Goal: Find specific page/section: Find specific page/section

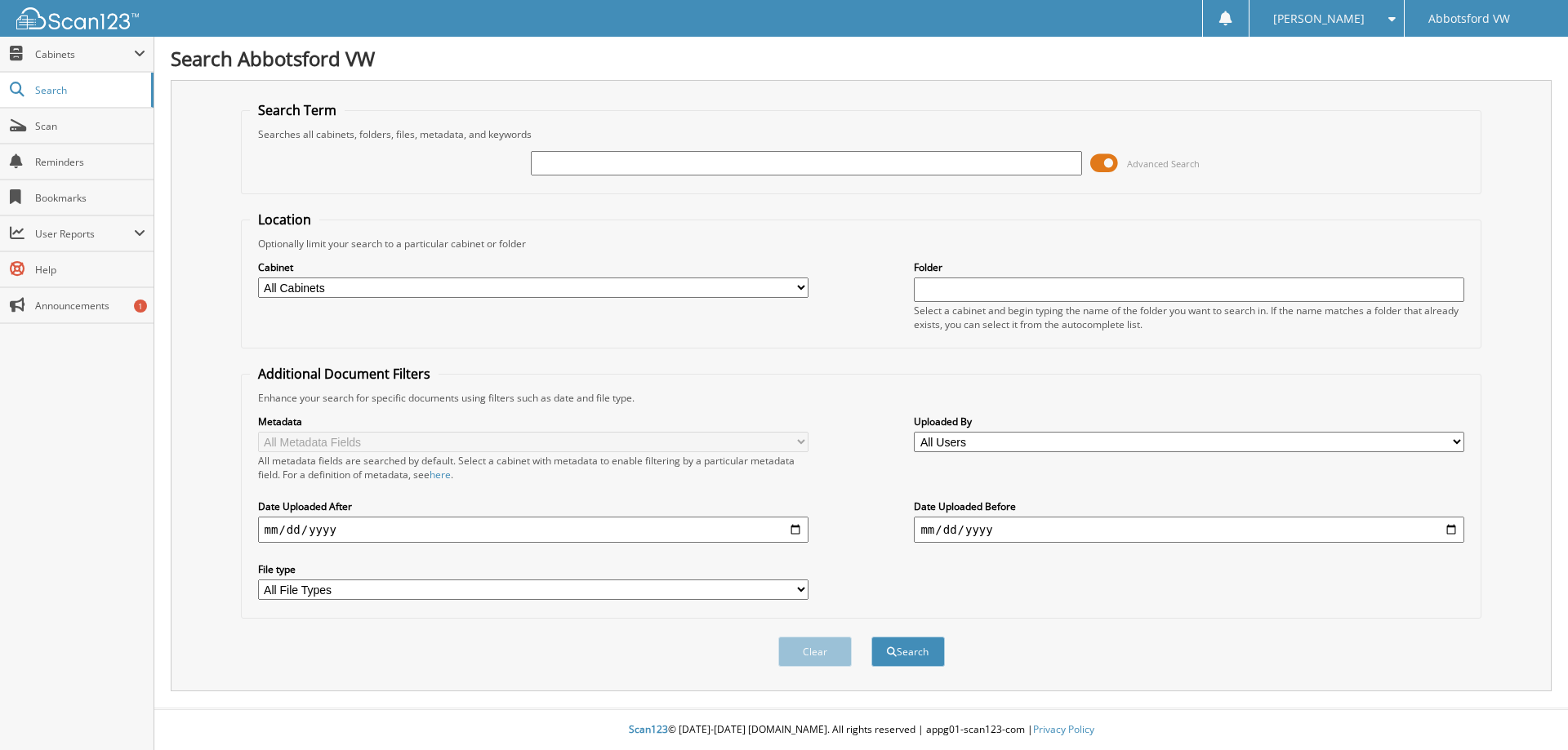
click at [657, 168] on input "text" at bounding box center [805, 163] width 550 height 24
type input "petton"
click at [920, 652] on button "Search" at bounding box center [907, 652] width 73 height 30
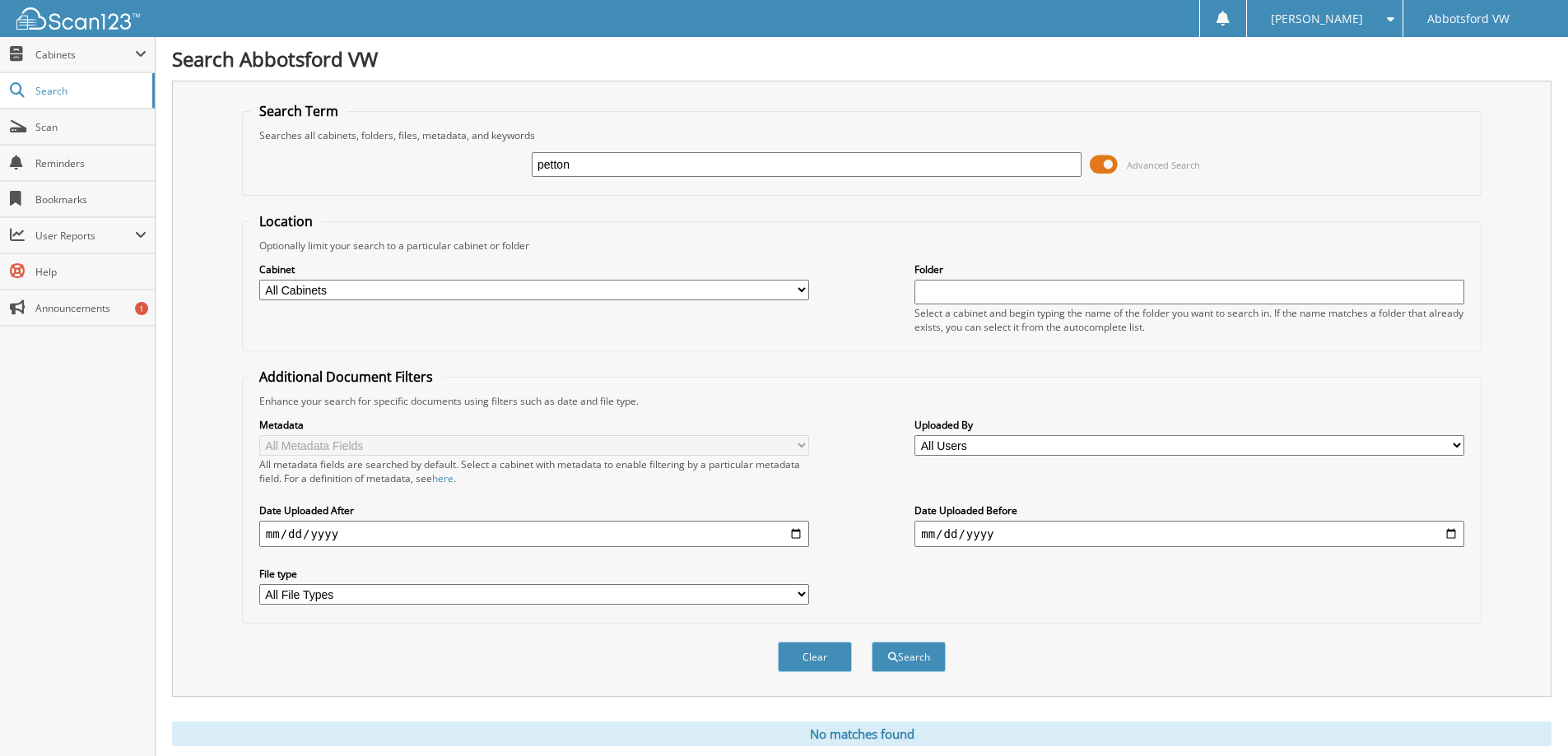
click at [627, 167] on input "petton" at bounding box center [807, 164] width 550 height 25
type input "p"
type input "[PERSON_NAME]"
click at [931, 662] on button "Search" at bounding box center [908, 657] width 74 height 30
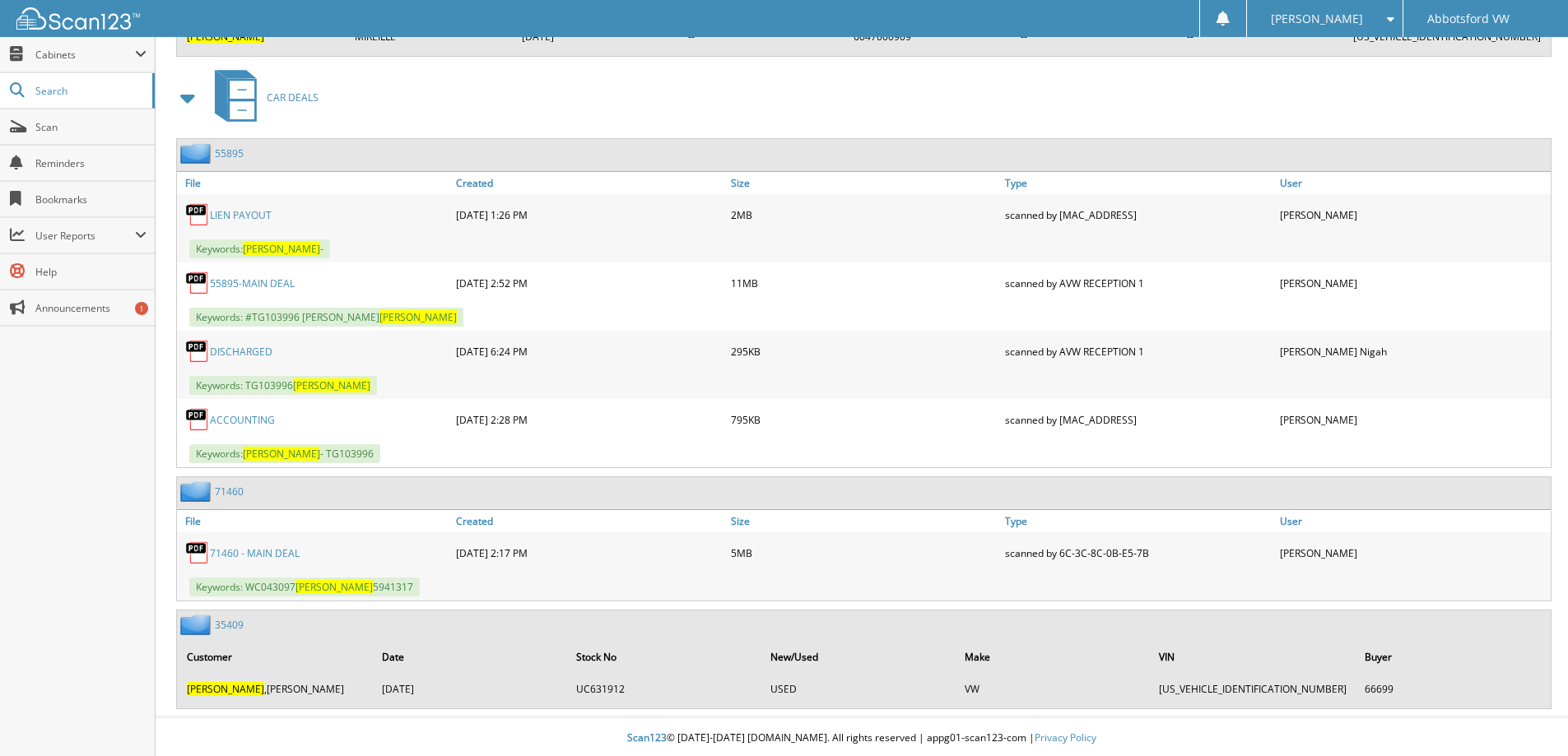
scroll to position [2078, 0]
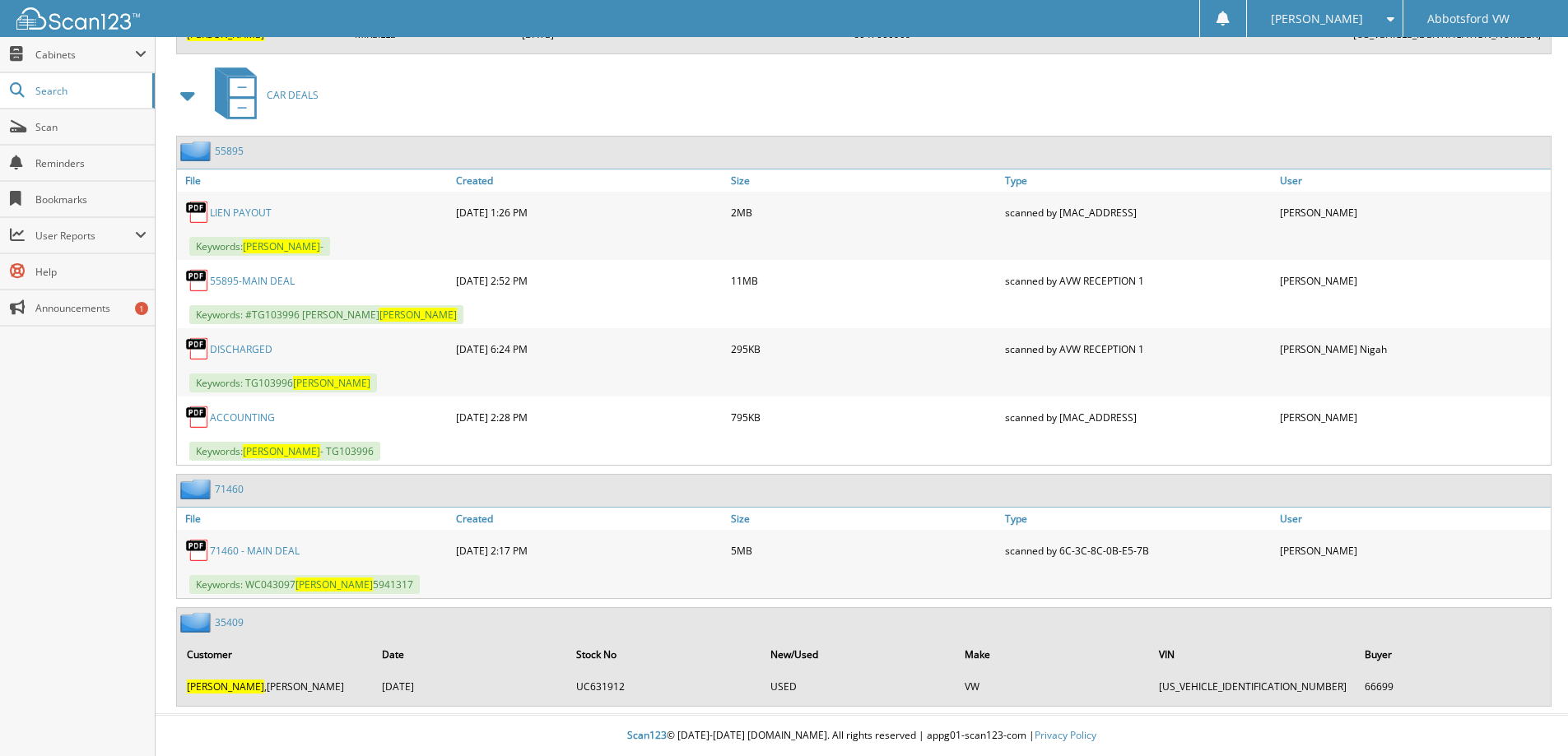
click at [238, 688] on td "PELTON ,MIREILLE" at bounding box center [275, 687] width 193 height 27
click at [263, 552] on link "71460 - MAIN DEAL" at bounding box center [254, 550] width 89 height 14
click at [258, 284] on link "55895-MAIN DEAL" at bounding box center [251, 281] width 85 height 14
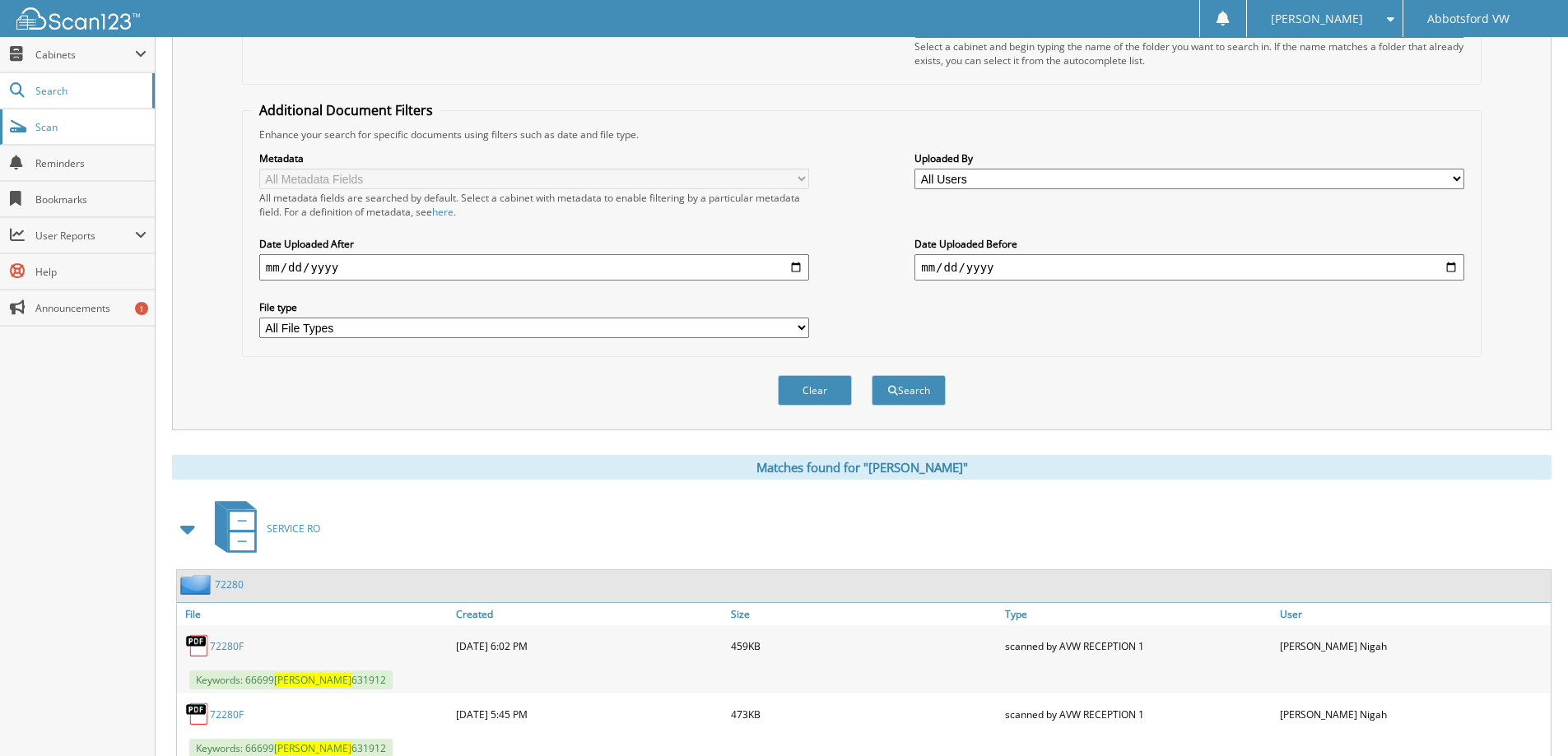
scroll to position [0, 0]
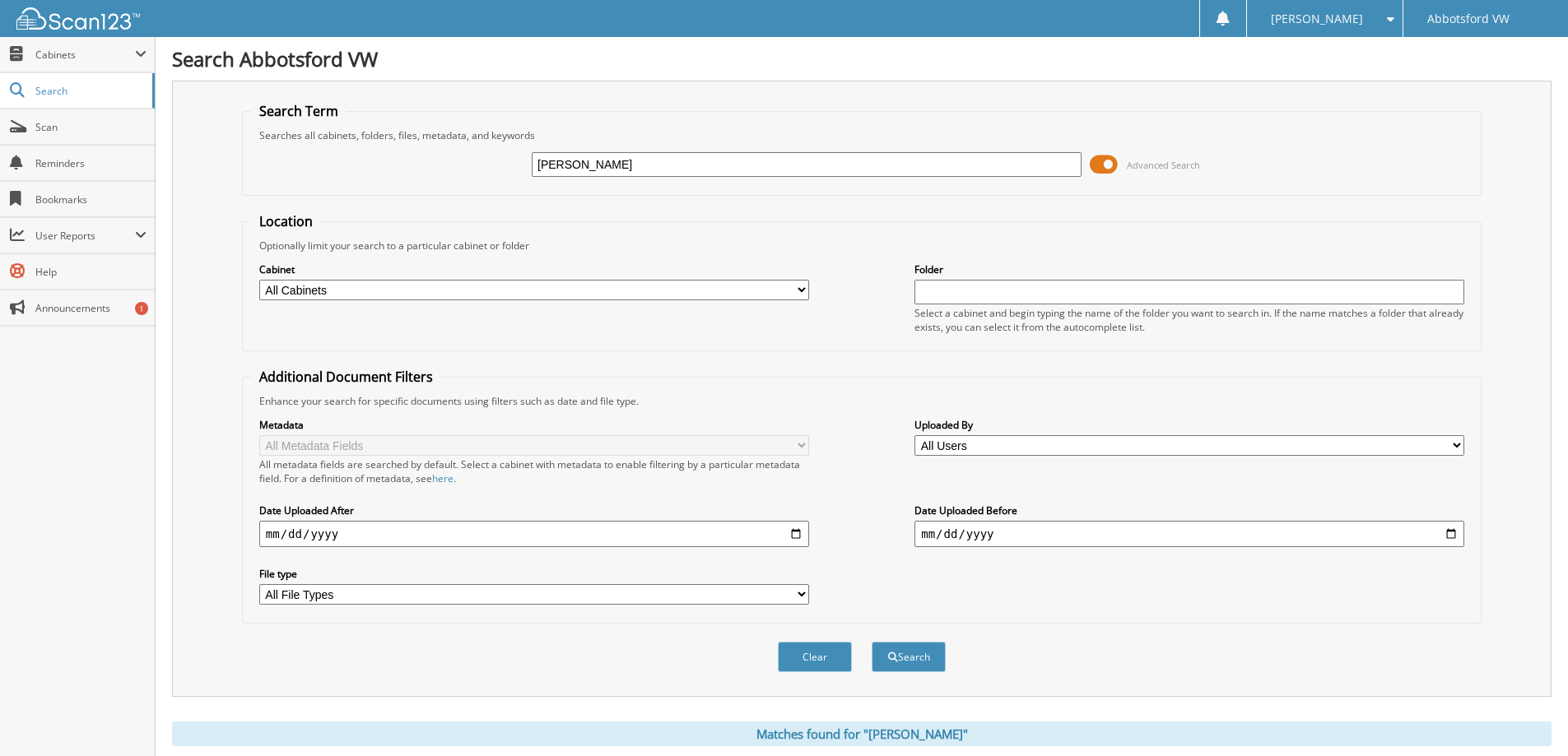
drag, startPoint x: 466, startPoint y: 186, endPoint x: 279, endPoint y: 184, distance: 187.0
click at [279, 184] on div "PELTON Advanced Search" at bounding box center [862, 164] width 1222 height 45
type input "WC043097"
click at [908, 669] on button "Search" at bounding box center [908, 657] width 74 height 30
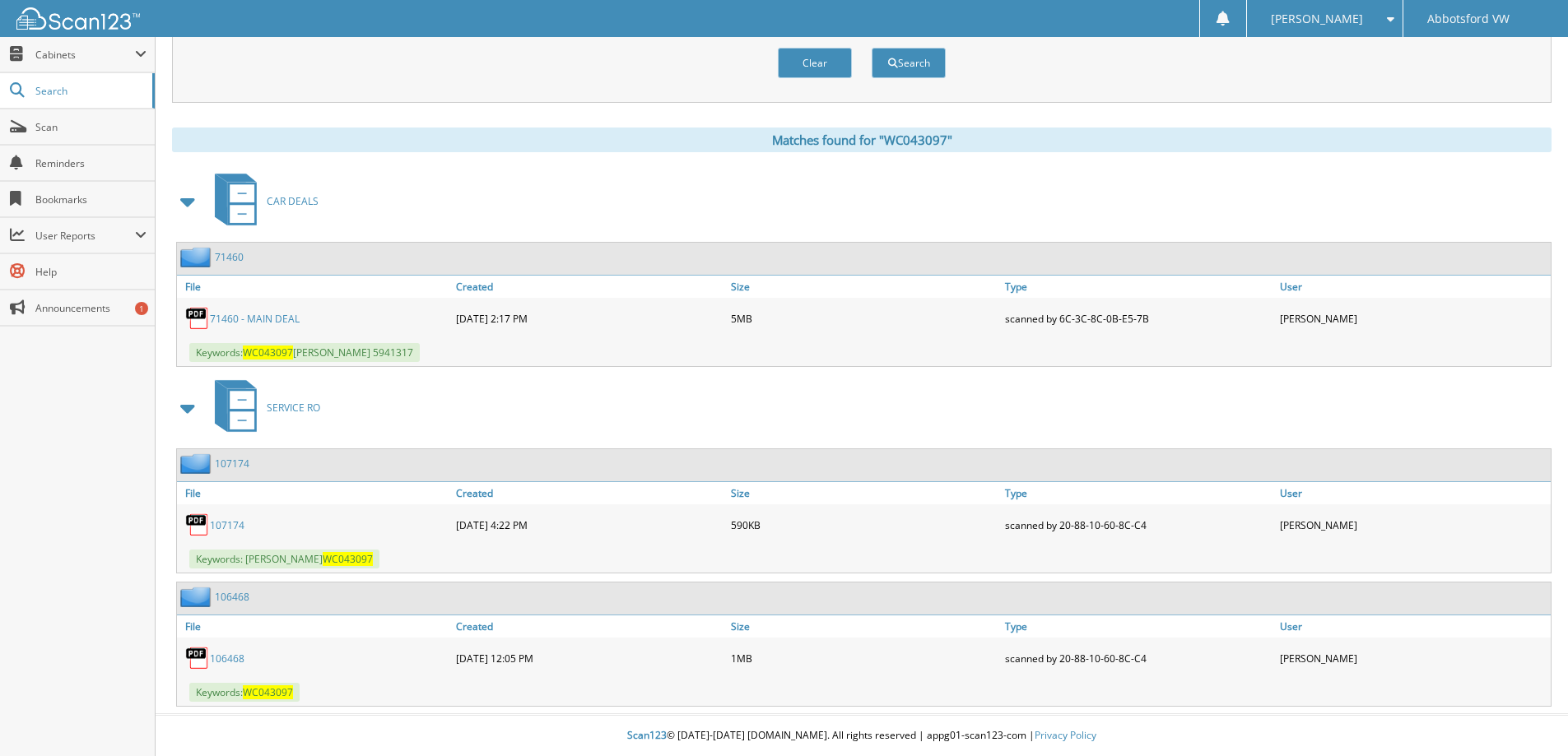
scroll to position [595, 0]
click at [261, 321] on link "71460 - MAIN DEAL" at bounding box center [254, 318] width 89 height 14
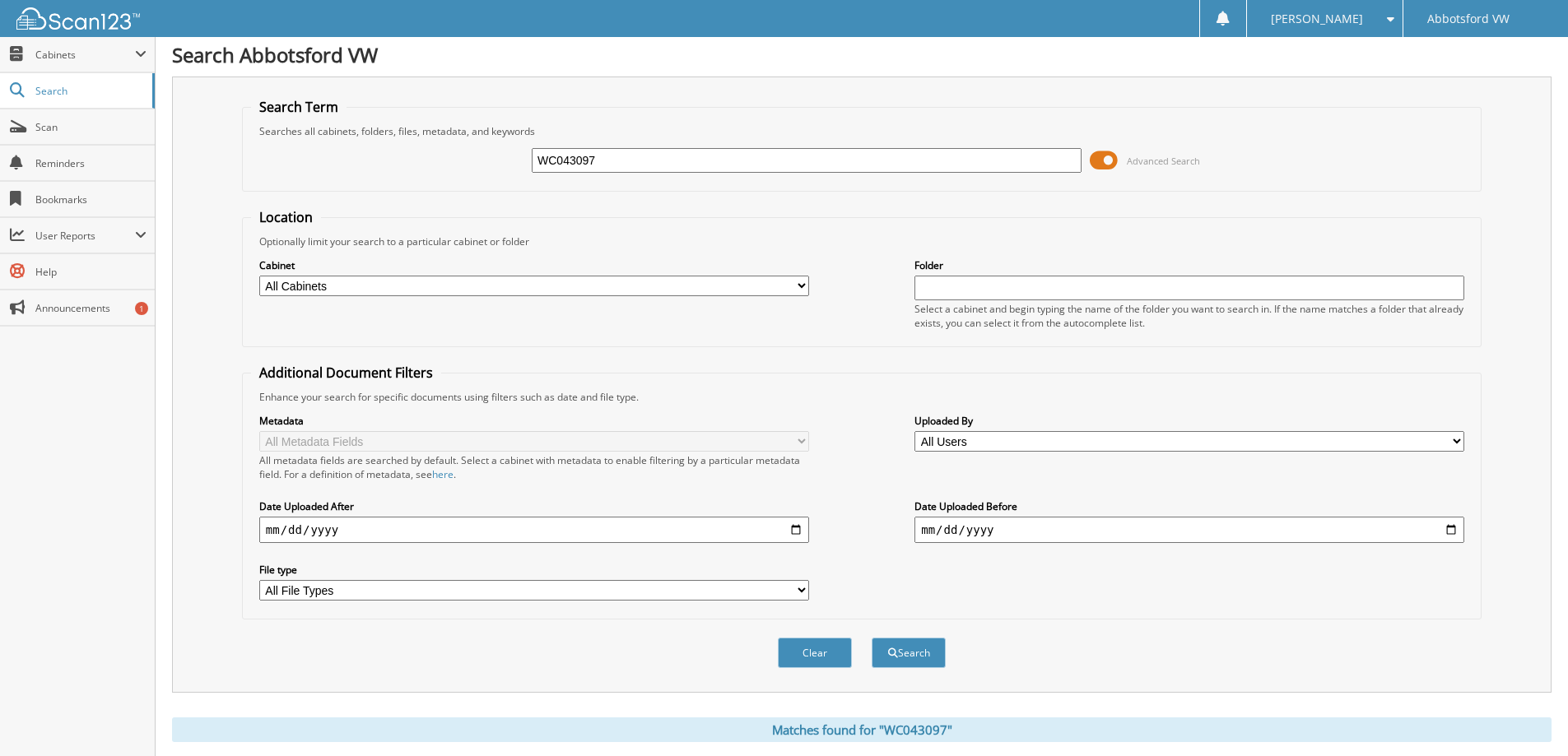
scroll to position [0, 0]
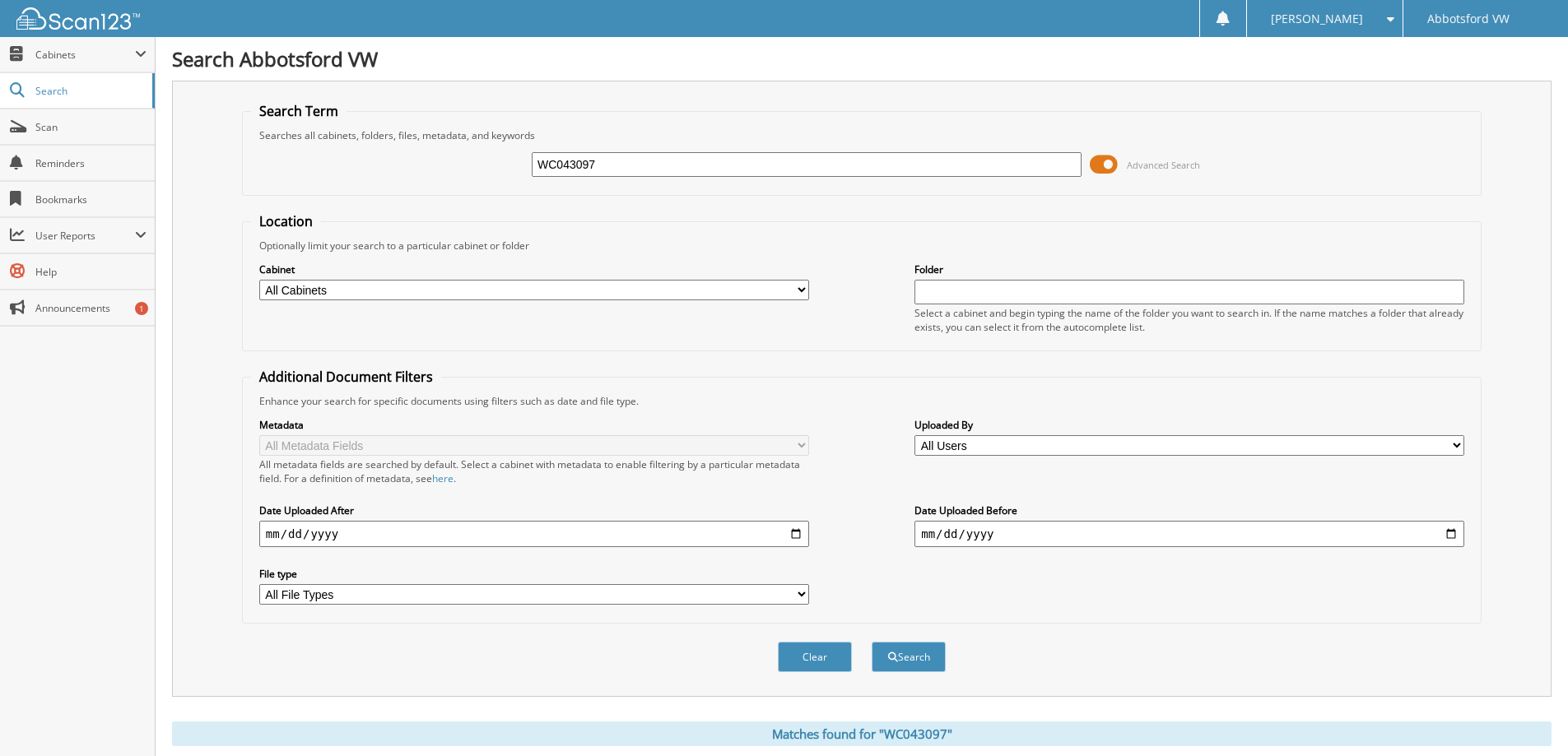
click at [688, 167] on input "WC043097" at bounding box center [807, 164] width 550 height 25
click at [911, 661] on button "Search" at bounding box center [908, 657] width 74 height 30
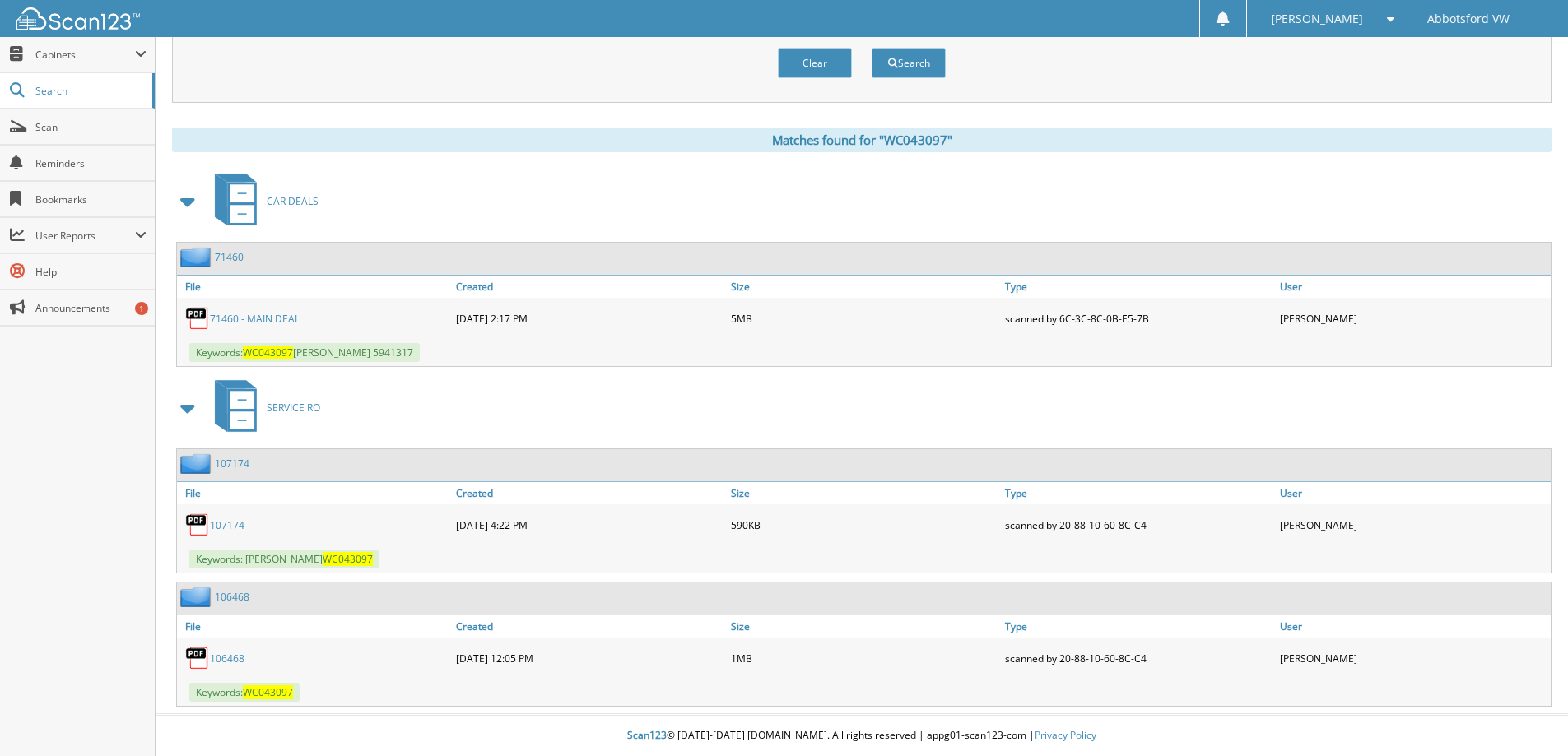
scroll to position [595, 0]
click at [274, 316] on link "71460 - MAIN DEAL" at bounding box center [254, 318] width 89 height 14
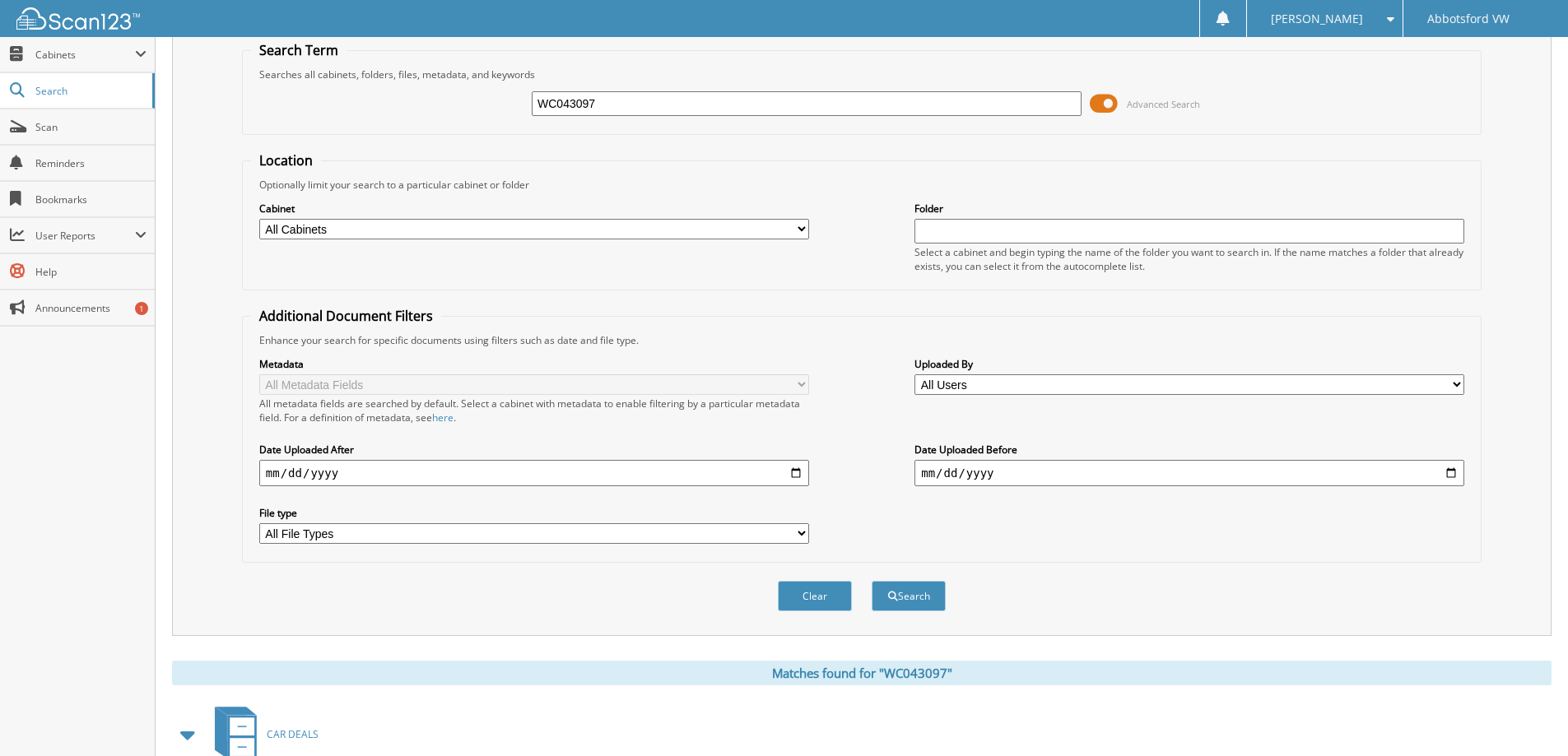
scroll to position [0, 0]
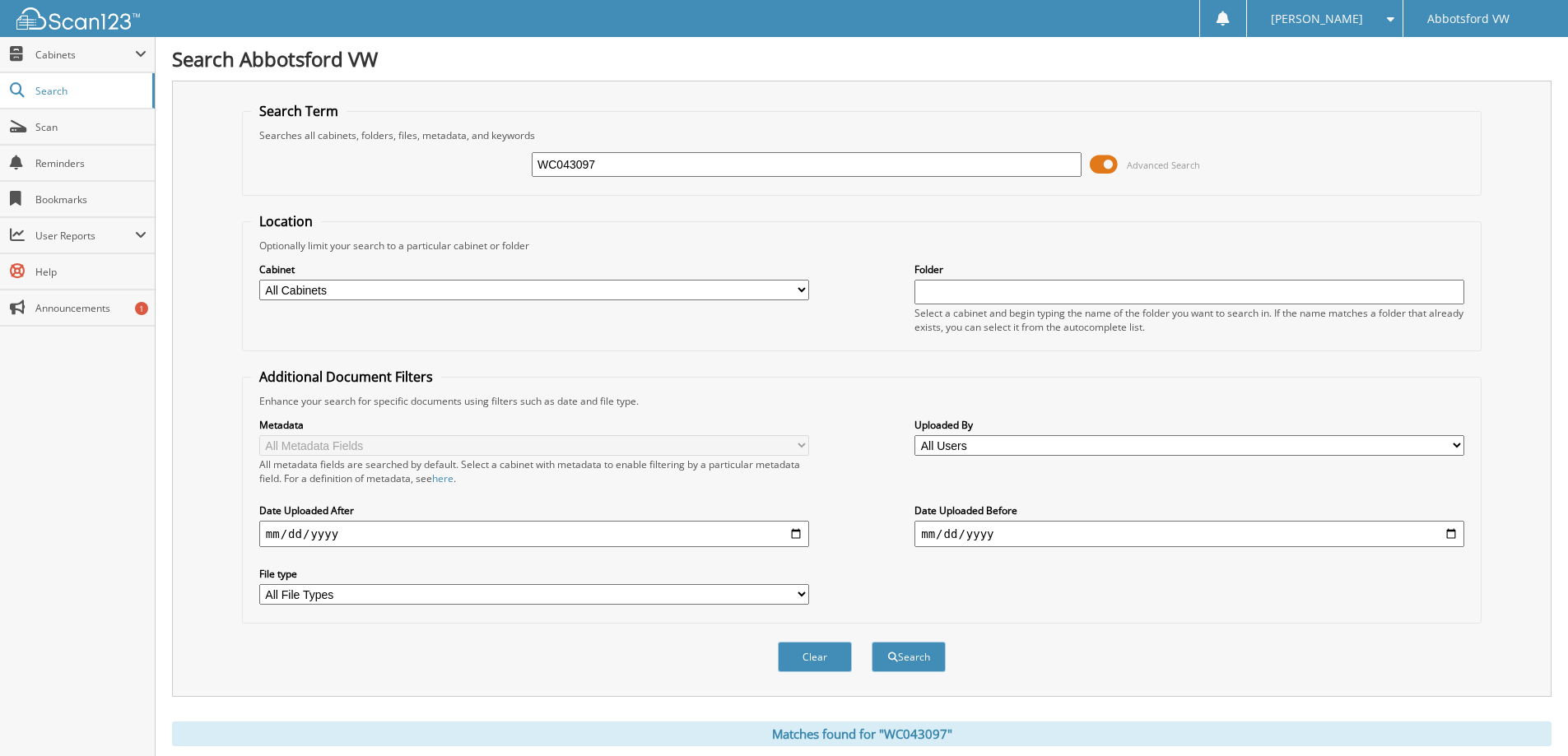
click at [620, 167] on input "WC043097" at bounding box center [807, 164] width 550 height 25
type input "W"
type input "UC631912"
click at [922, 667] on button "Search" at bounding box center [908, 657] width 74 height 30
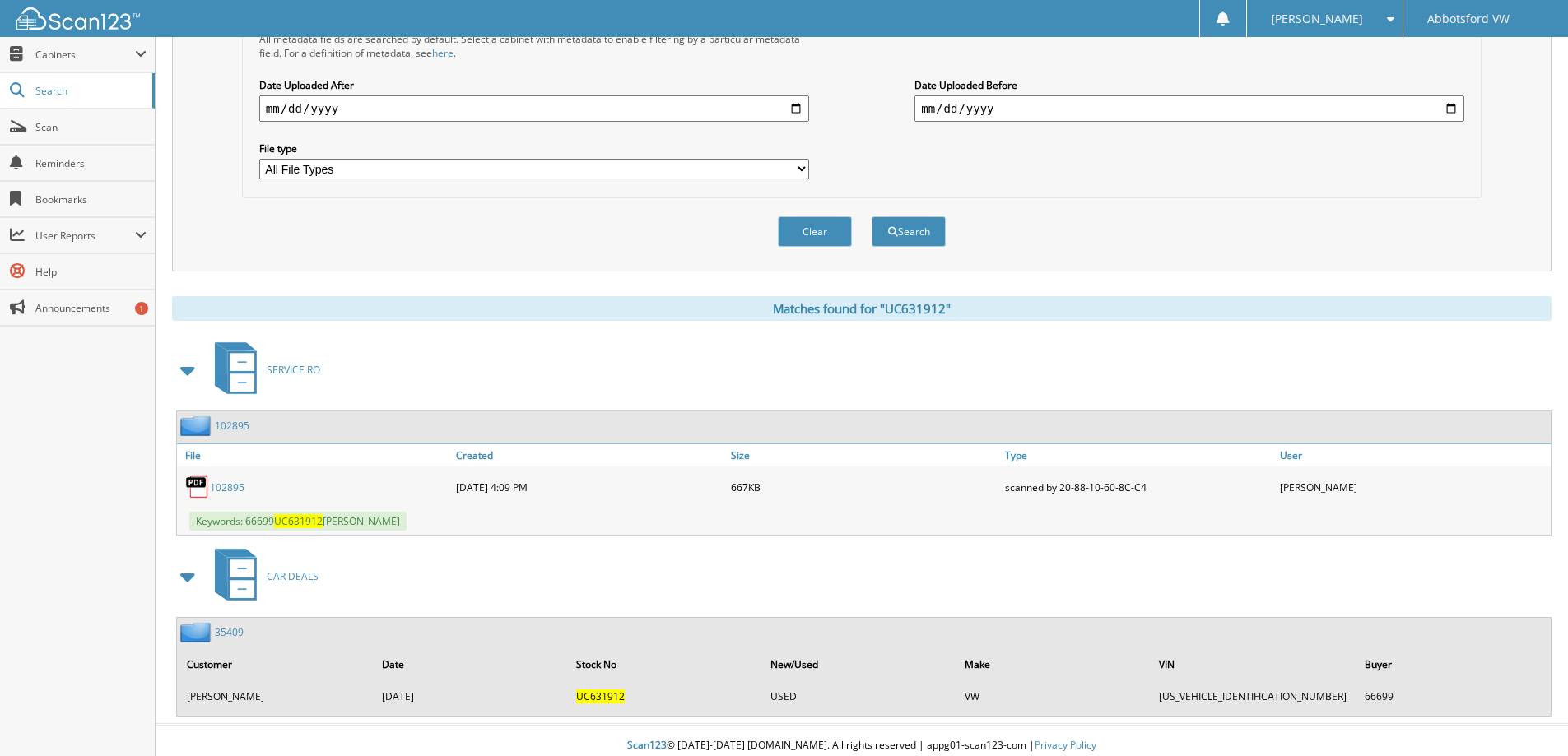
scroll to position [436, 0]
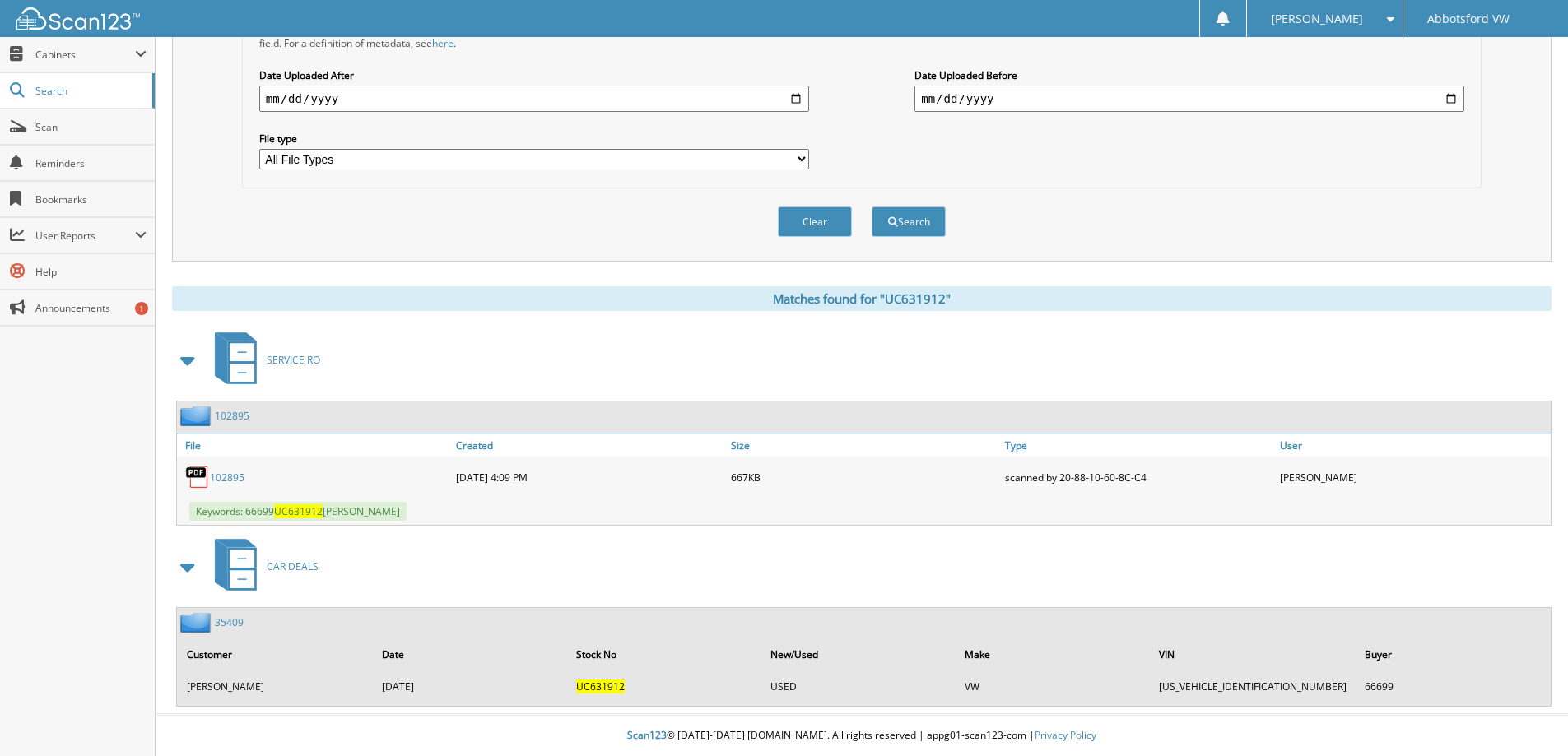
click at [247, 687] on td "[PERSON_NAME]" at bounding box center [275, 687] width 193 height 27
click at [247, 686] on td "PELTON,MIREILLE" at bounding box center [275, 687] width 193 height 27
click at [186, 567] on span at bounding box center [188, 567] width 23 height 30
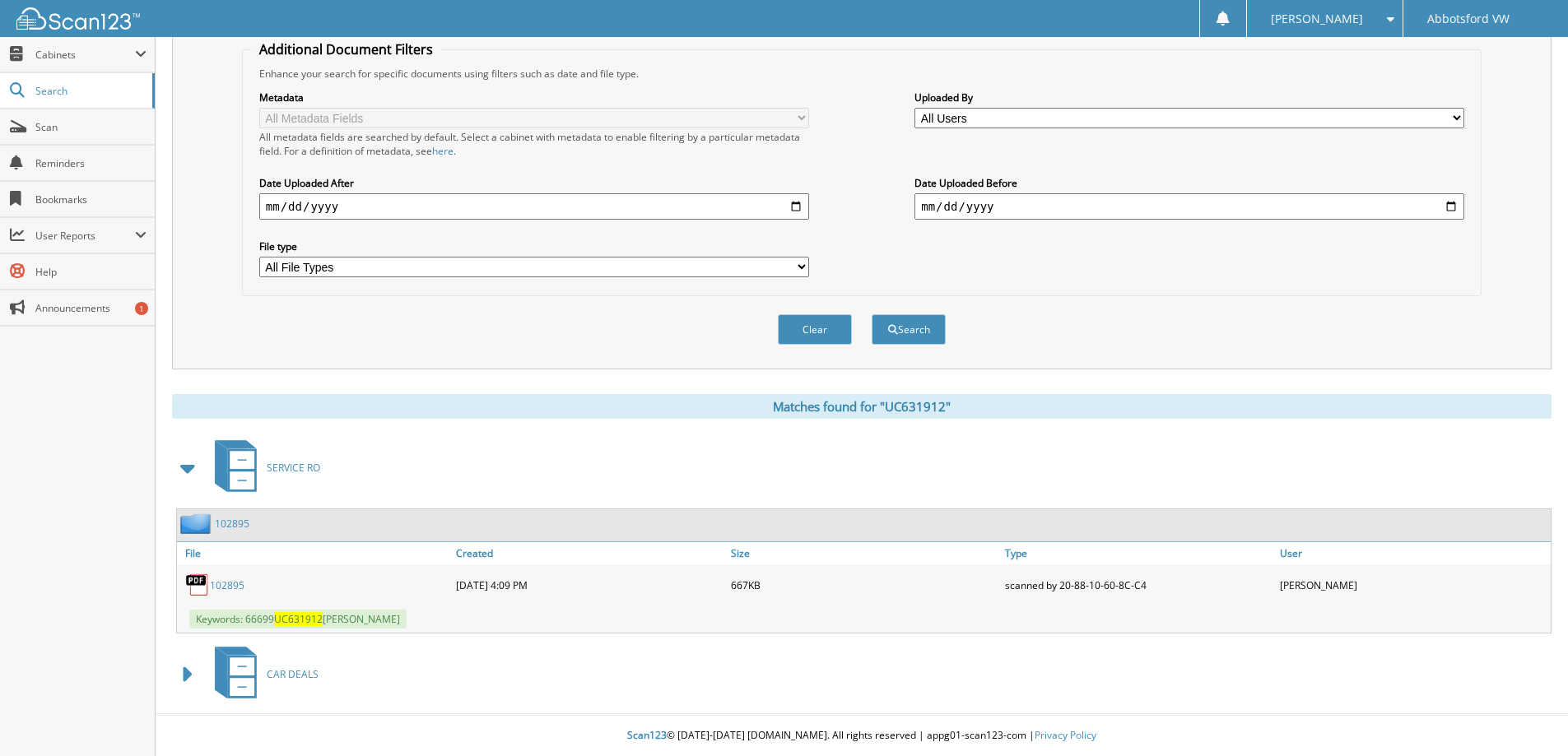
click at [186, 567] on div "102895 01-12-2025 4:09 PM 667KB" at bounding box center [864, 585] width 1374 height 41
drag, startPoint x: 196, startPoint y: 546, endPoint x: 210, endPoint y: 617, distance: 72.4
click at [195, 546] on link "File" at bounding box center [314, 554] width 275 height 22
click at [188, 670] on span at bounding box center [188, 675] width 23 height 30
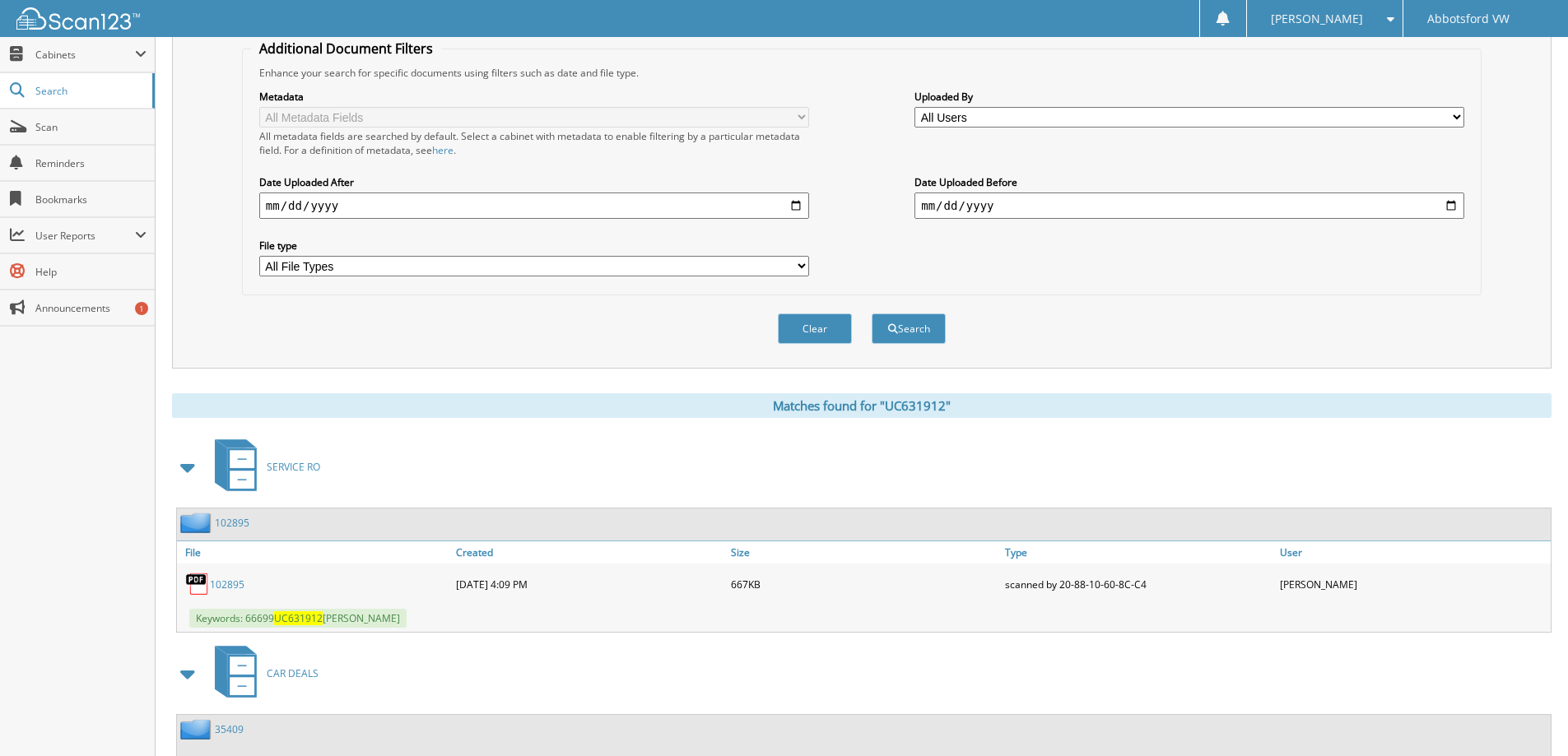
scroll to position [436, 0]
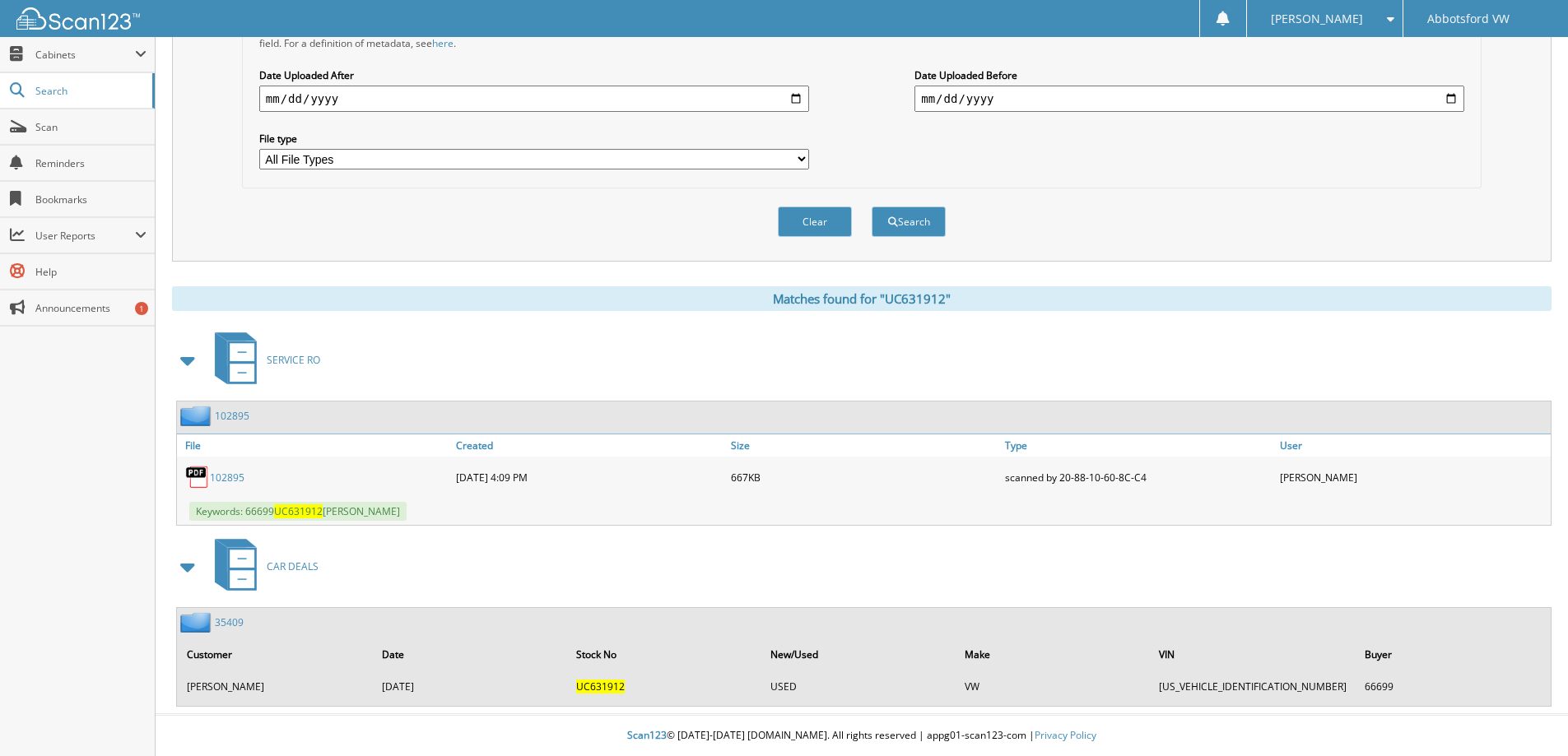
click at [449, 199] on div "Clear Search" at bounding box center [862, 221] width 1240 height 66
